Goal: Check status: Check status

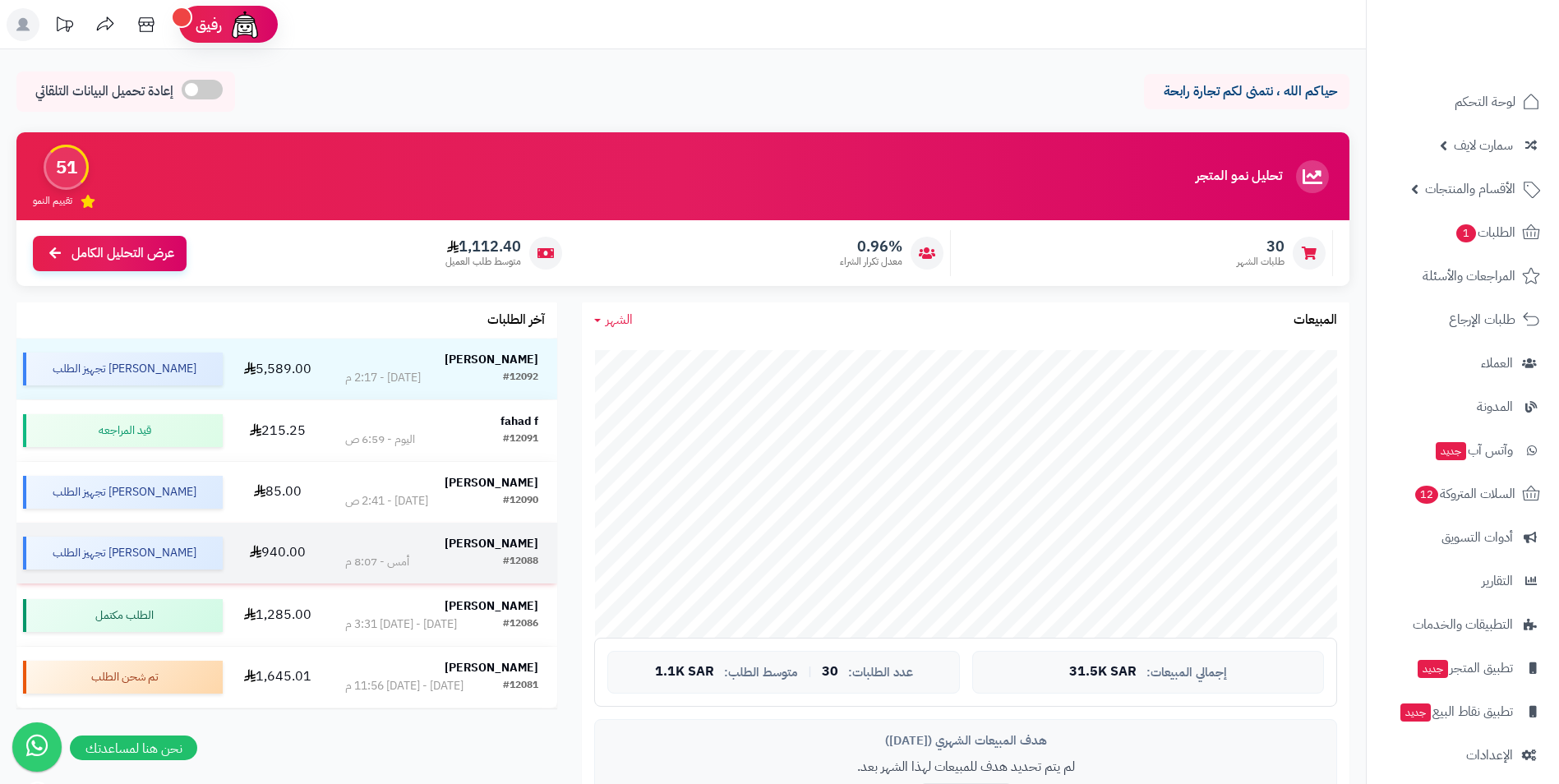
click at [520, 542] on strong "[PERSON_NAME]" at bounding box center [492, 543] width 93 height 17
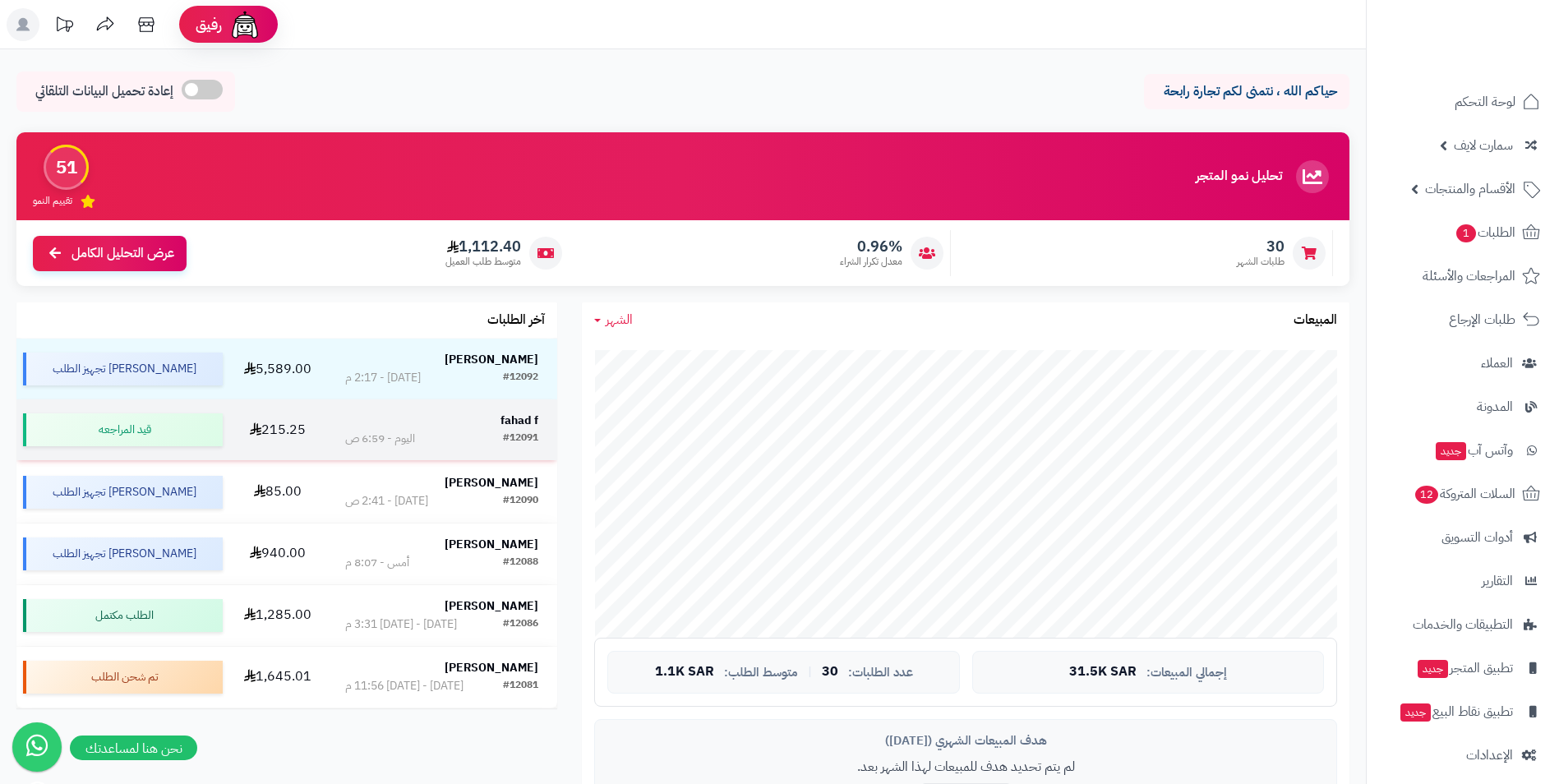
click at [527, 422] on strong "fahad f" at bounding box center [519, 420] width 37 height 17
